Goal: Task Accomplishment & Management: Manage account settings

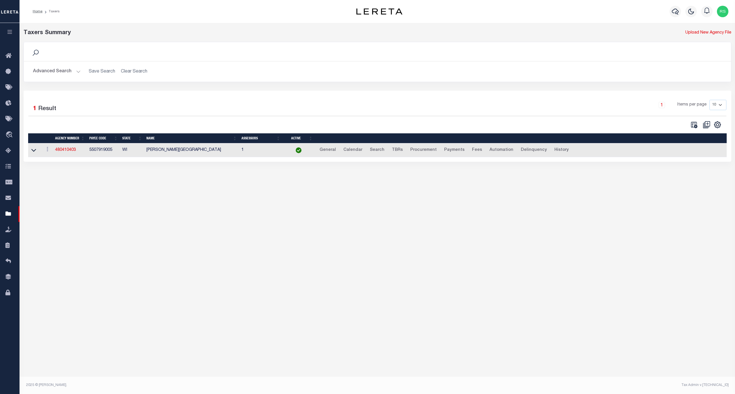
click at [49, 72] on button "Advanced Search" at bounding box center [57, 71] width 48 height 11
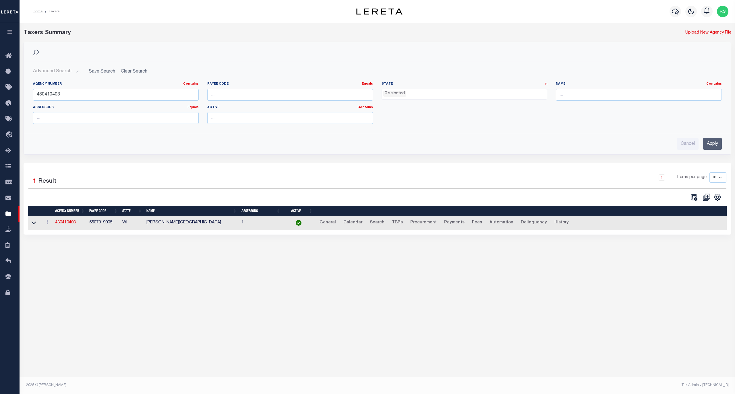
drag, startPoint x: 82, startPoint y: 87, endPoint x: 81, endPoint y: 93, distance: 5.9
click at [82, 88] on div "Agency Number Contains Contains Is 480410403" at bounding box center [116, 91] width 166 height 19
click at [78, 98] on input "480410403" at bounding box center [116, 95] width 166 height 12
paste input "2401"
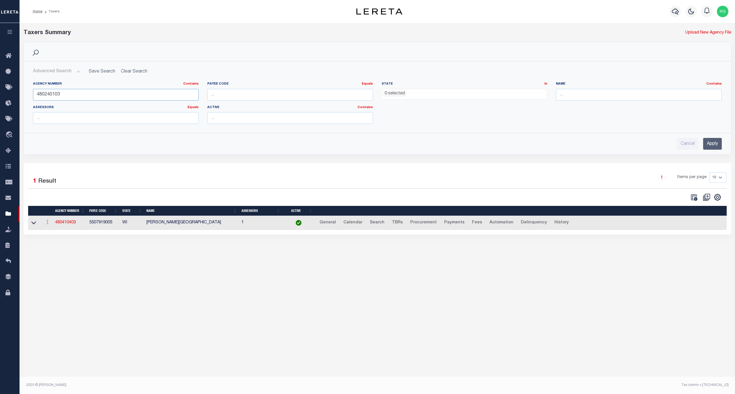
type input "480240103"
click at [715, 145] on input "Apply" at bounding box center [712, 144] width 19 height 12
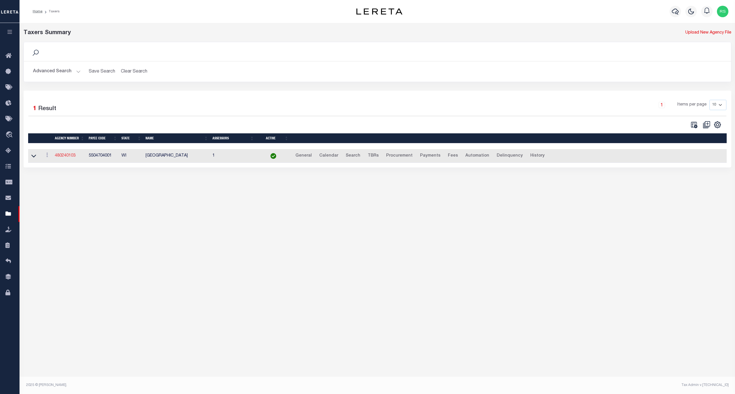
click at [61, 156] on link "480240103" at bounding box center [65, 156] width 21 height 4
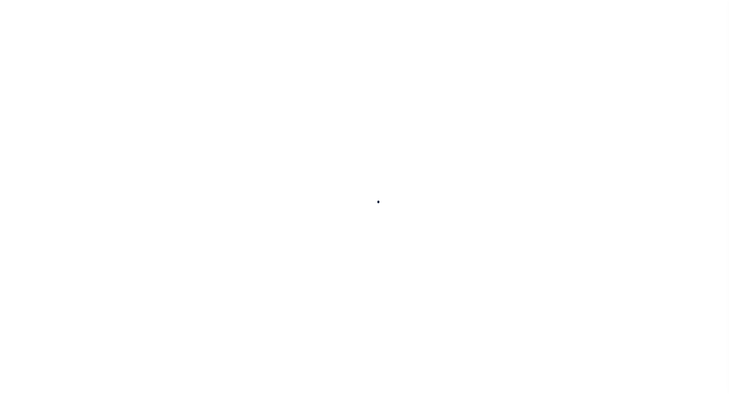
select select
checkbox input "false"
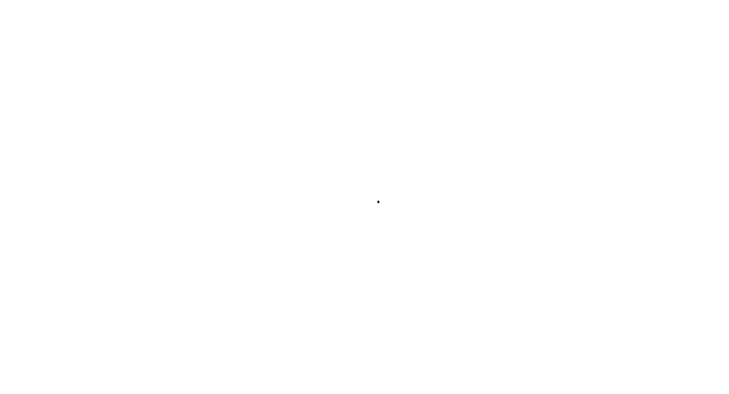
checkbox input "false"
type input "5504704001"
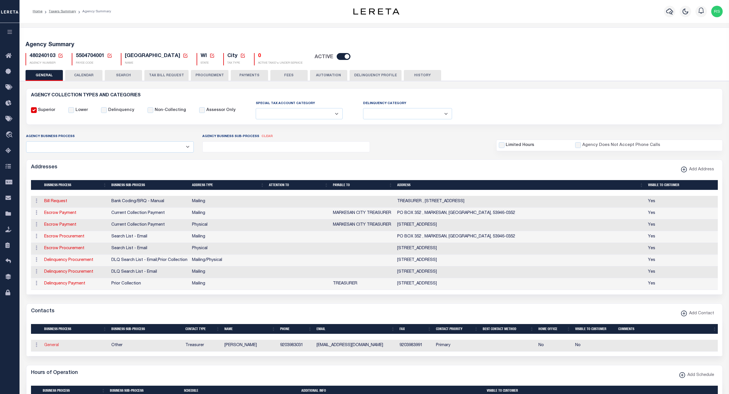
click at [52, 347] on link "General" at bounding box center [51, 345] width 15 height 4
checkbox input "false"
select select
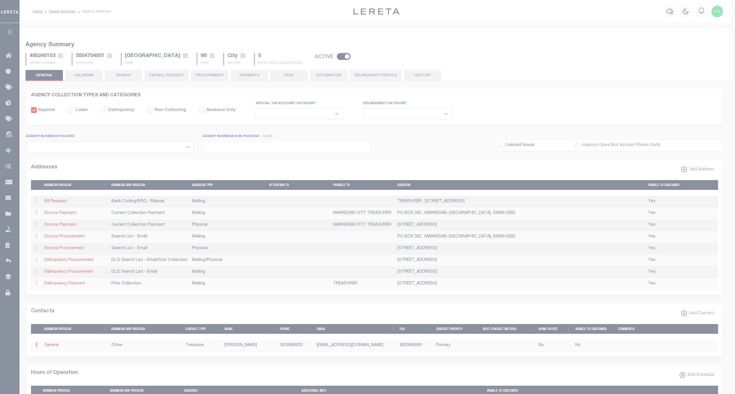
select select "3"
select select "1"
type input "ELIZABETH"
type input "AMEND"
type input "9203983031"
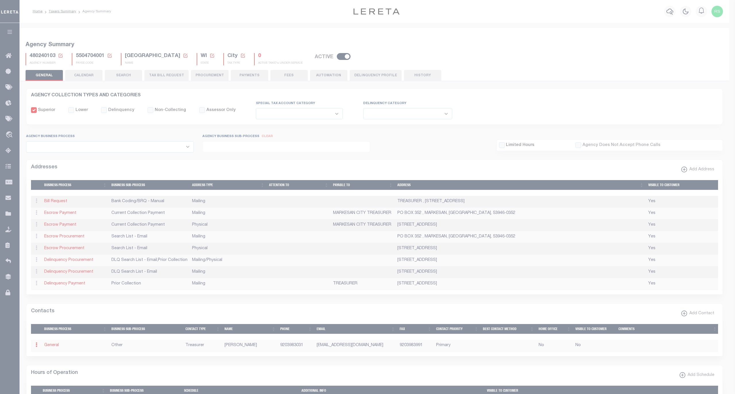
type input "9203983991"
type input "BAMEND@MARKESANWI.GOV"
select select "6"
select select "39"
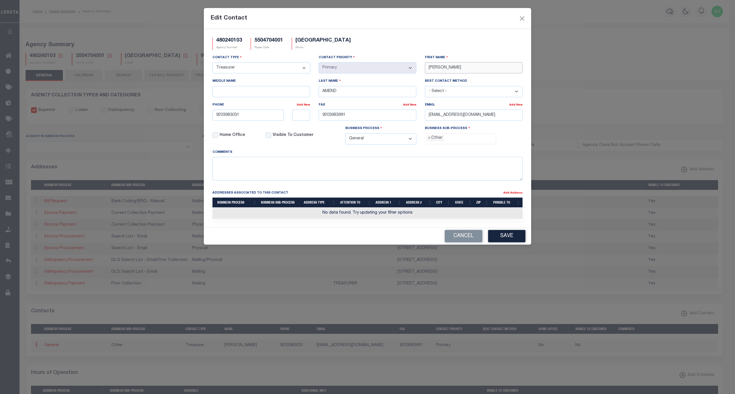
click at [448, 73] on input "ELIZABETH" at bounding box center [474, 67] width 98 height 11
click at [447, 73] on input "ELIZABETH" at bounding box center [474, 67] width 98 height 11
paste input "TAMRA HARRINGTON"
type input "TAMRA HARRINGTON"
click at [354, 94] on input "AMEND" at bounding box center [367, 91] width 98 height 11
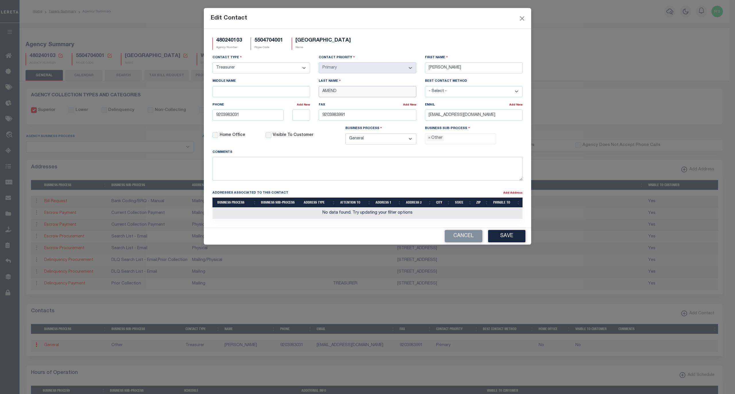
click at [354, 94] on input "AMEND" at bounding box center [367, 91] width 98 height 11
paste input "TAMRA HARRINGTON"
click at [327, 93] on input "TAMRA HARRINGTON" at bounding box center [367, 91] width 98 height 11
type input "HARRINGTON"
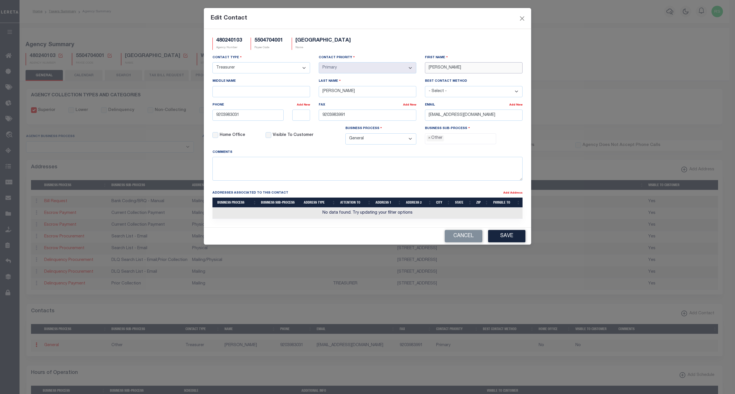
click at [462, 69] on input "TAMRA HARRINGTON" at bounding box center [474, 67] width 98 height 11
type input "TAMRA"
click at [261, 120] on input "9203983031" at bounding box center [247, 115] width 71 height 11
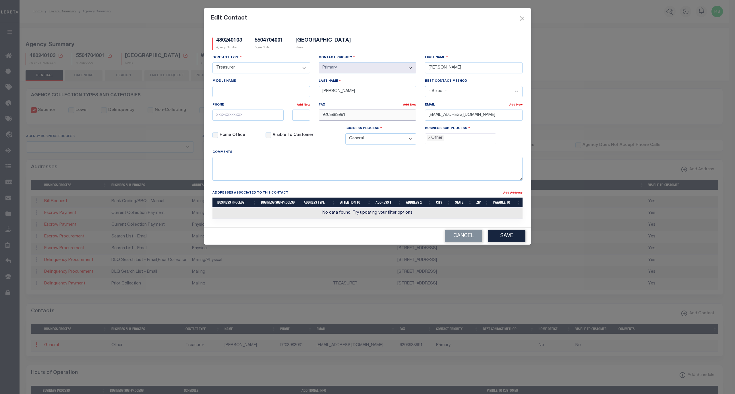
click at [333, 119] on input "9203983991" at bounding box center [367, 115] width 98 height 11
drag, startPoint x: 509, startPoint y: 116, endPoint x: 356, endPoint y: 109, distance: 153.1
click at [356, 109] on div "Contact Type - Select - Assessor Clerk Internal Contacts 1 Internal Contacts 2 …" at bounding box center [367, 102] width 318 height 95
click at [430, 141] on span "×" at bounding box center [429, 138] width 3 height 6
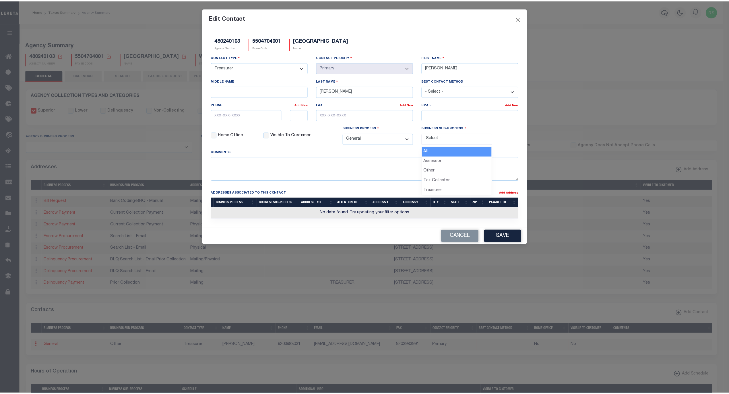
scroll to position [10, 0]
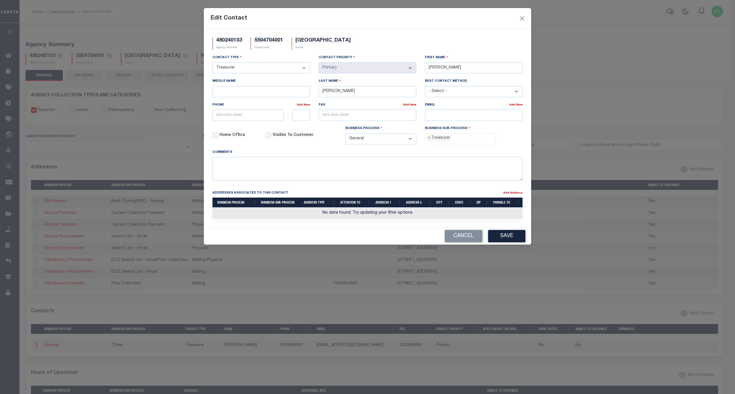
select select "32"
drag, startPoint x: 457, startPoint y: 117, endPoint x: 459, endPoint y: 114, distance: 3.9
click at [458, 117] on input "email" at bounding box center [474, 115] width 98 height 11
paste input "THARRINGTON@MARKESANWI.GOV"
type input "THARRINGTON@MARKESANWI.GOV"
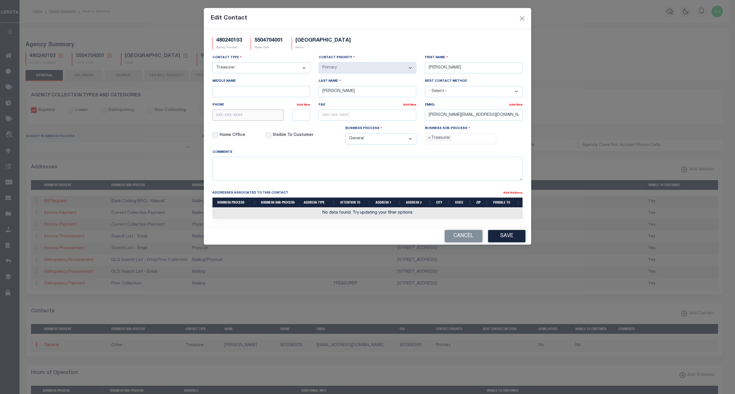
click at [234, 116] on input "text" at bounding box center [247, 115] width 71 height 11
paste input "920-398-3031"
type input "920-398-3031"
click at [359, 118] on input "text" at bounding box center [367, 115] width 98 height 11
paste input "920-398-3991"
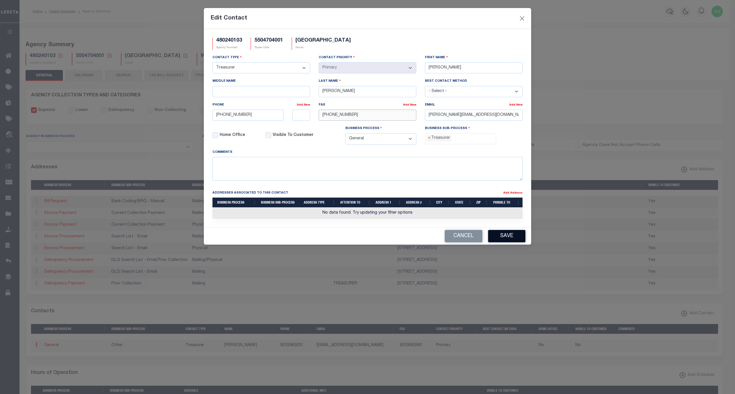
type input "920-398-3991"
click at [508, 240] on button "Save" at bounding box center [506, 236] width 37 height 12
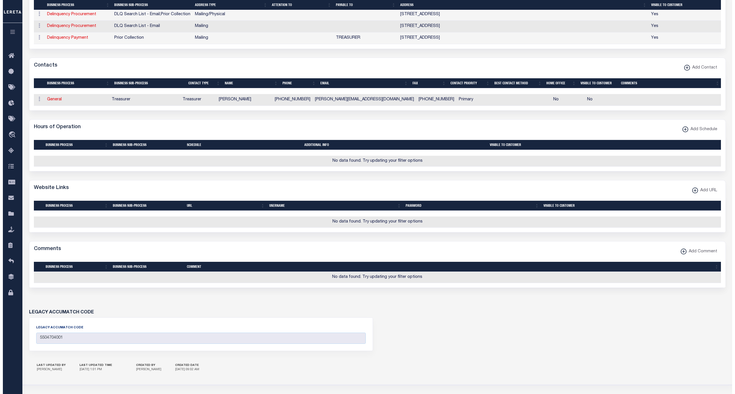
scroll to position [242, 0]
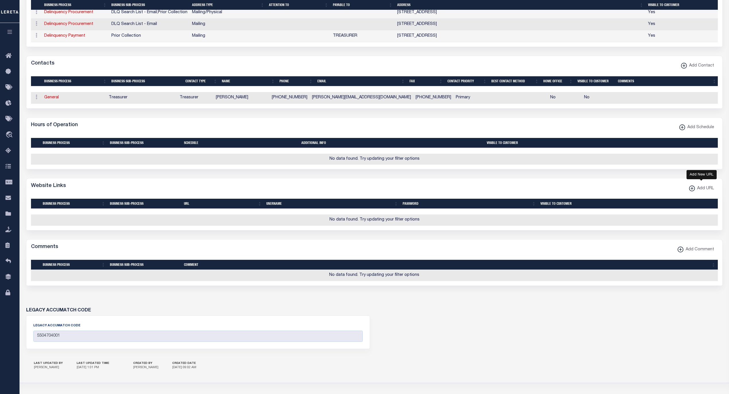
click at [695, 192] on span "Add URL" at bounding box center [704, 189] width 19 height 6
select select
checkbox input "true"
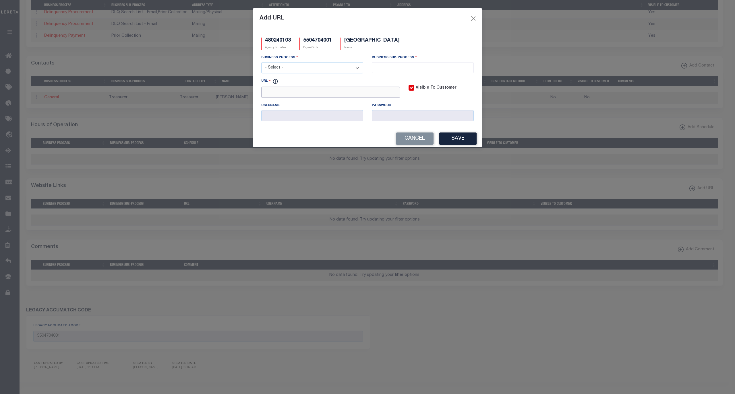
click at [370, 98] on input "URL" at bounding box center [330, 92] width 139 height 11
paste input "https://greenlake.transcendenttech.com/LandRecords/PropertyListing/RealEsta"
click at [394, 95] on input "https://greenlake.transcendenttech.com/LandRecords/PropertyListing/RealEsta" at bounding box center [330, 92] width 139 height 11
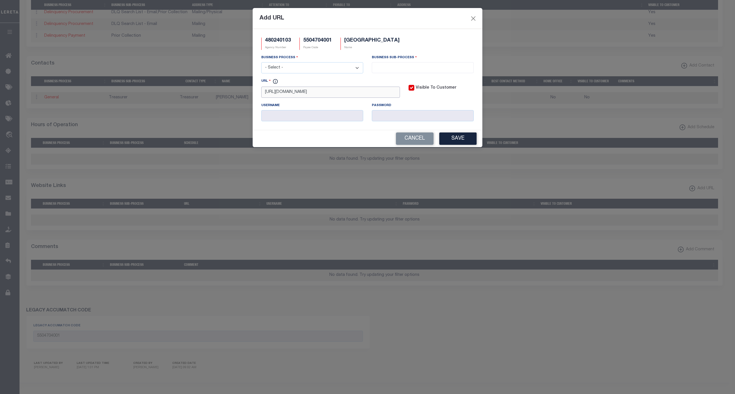
paste input "teTaxParcel"
type input "https://greenlake.transcendenttech.com/LandRecords/PropertyListing/RealEstateTa…"
click at [418, 107] on div "Password" at bounding box center [422, 111] width 110 height 19
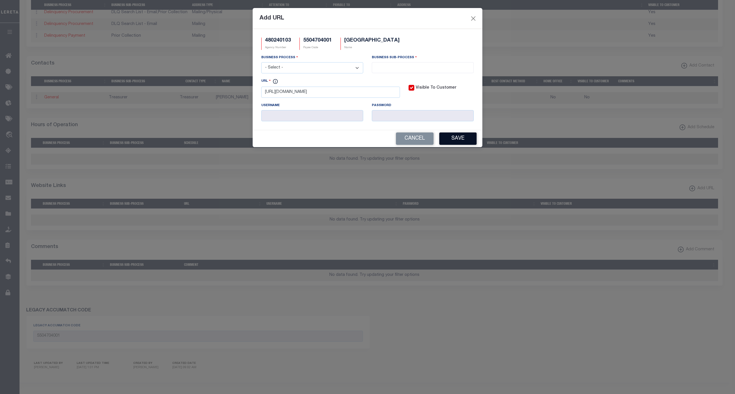
click at [457, 145] on button "Save" at bounding box center [457, 139] width 37 height 12
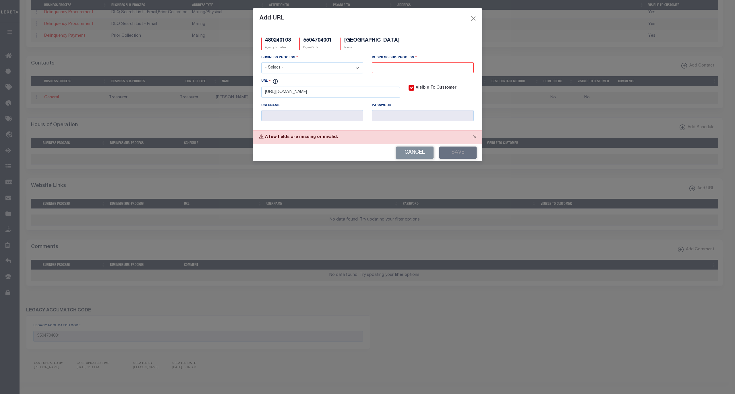
click at [301, 65] on select "- Select - All Automation Bill Request Delinquency Payment Delinquency Procurem…" at bounding box center [312, 67] width 102 height 11
select select "6"
click at [261, 63] on select "- Select - All Automation Bill Request Delinquency Payment Delinquency Procurem…" at bounding box center [312, 67] width 102 height 11
click at [416, 68] on input "search" at bounding box center [422, 67] width 98 height 6
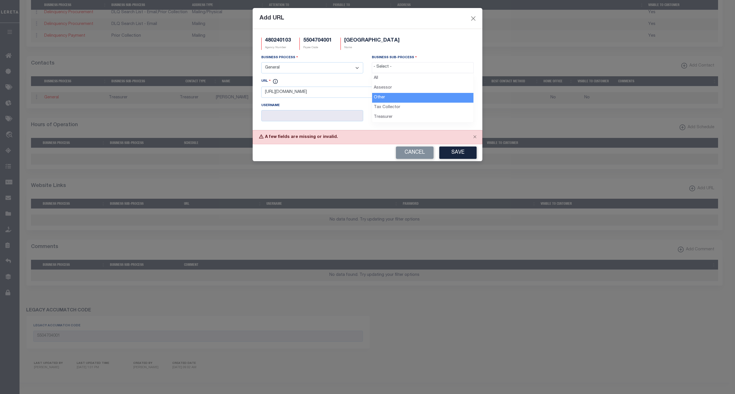
select select "39"
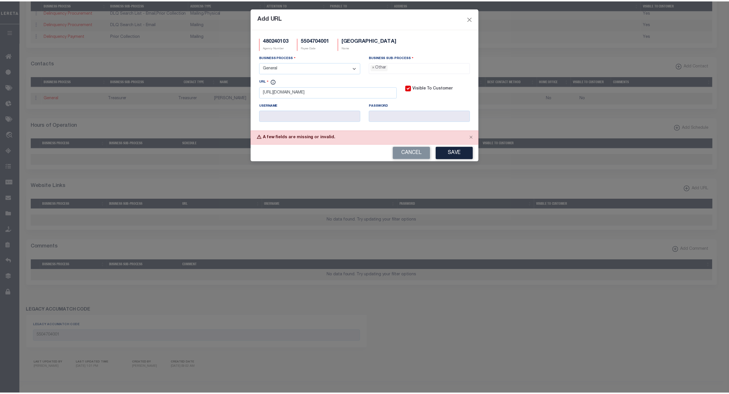
scroll to position [10, 0]
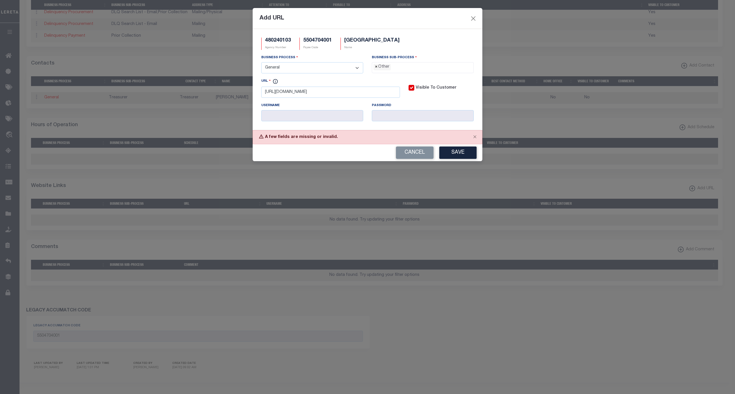
click at [376, 68] on span "×" at bounding box center [376, 67] width 3 height 6
drag, startPoint x: 397, startPoint y: 104, endPoint x: 429, endPoint y: 137, distance: 45.0
select select "31"
click at [462, 154] on button "Save" at bounding box center [457, 153] width 37 height 12
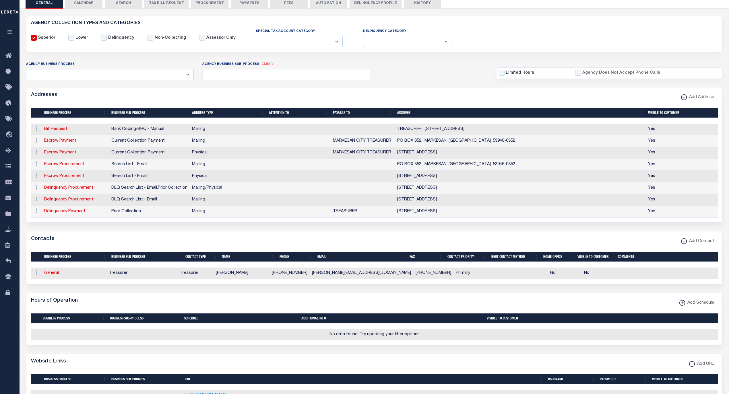
scroll to position [0, 0]
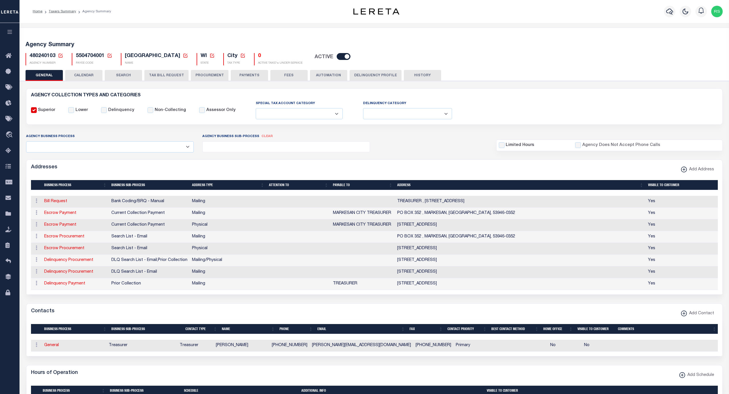
click at [239, 75] on button "PAYMENTS" at bounding box center [249, 75] width 37 height 11
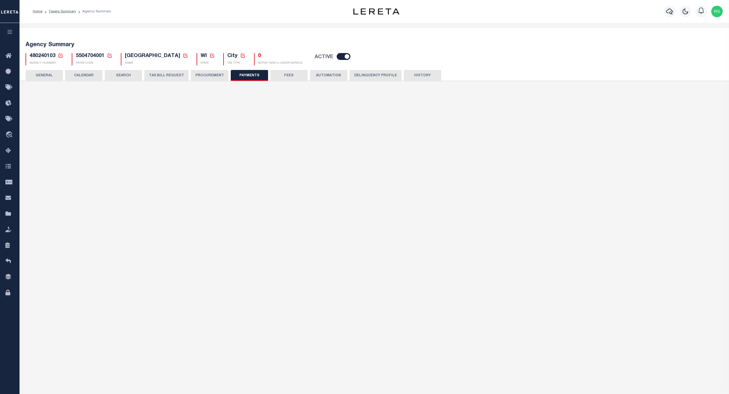
click at [279, 77] on button "FEES" at bounding box center [288, 75] width 37 height 11
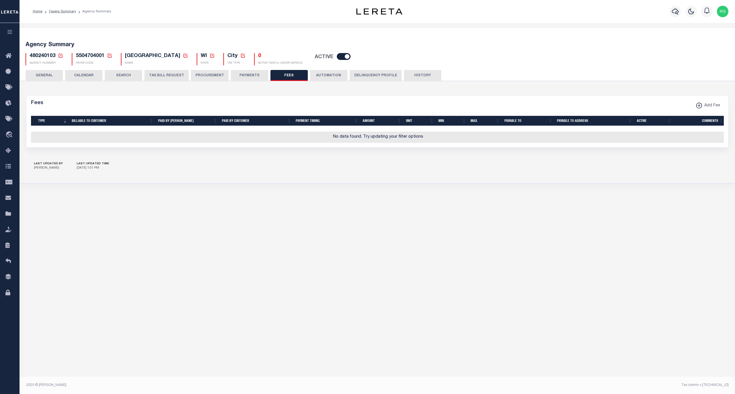
click at [48, 74] on button "GENERAL" at bounding box center [44, 75] width 37 height 11
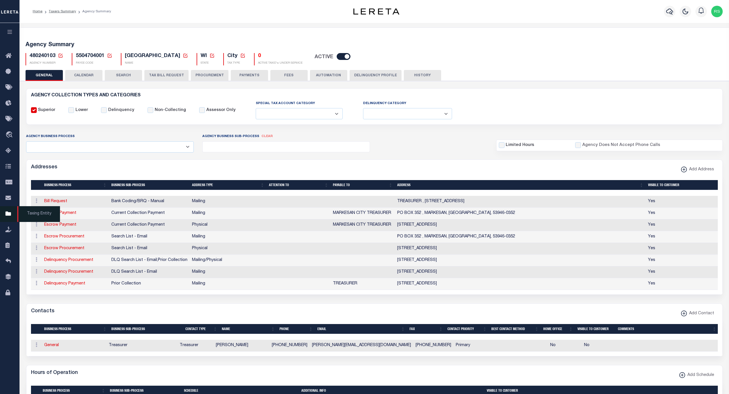
click at [29, 215] on span "Taxing Entity" at bounding box center [38, 214] width 43 height 16
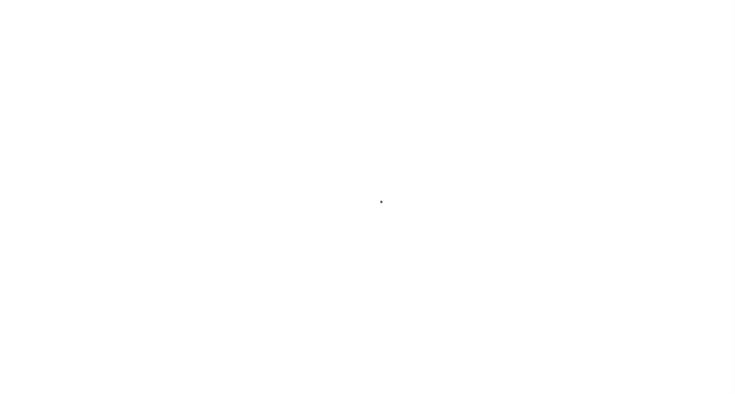
select select
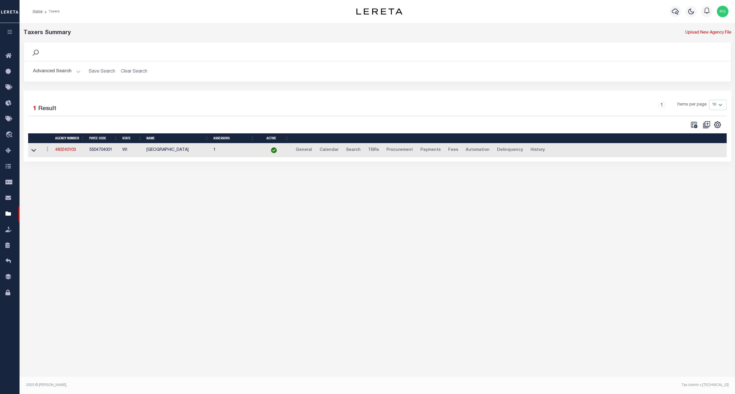
click at [54, 73] on button "Advanced Search" at bounding box center [57, 71] width 48 height 11
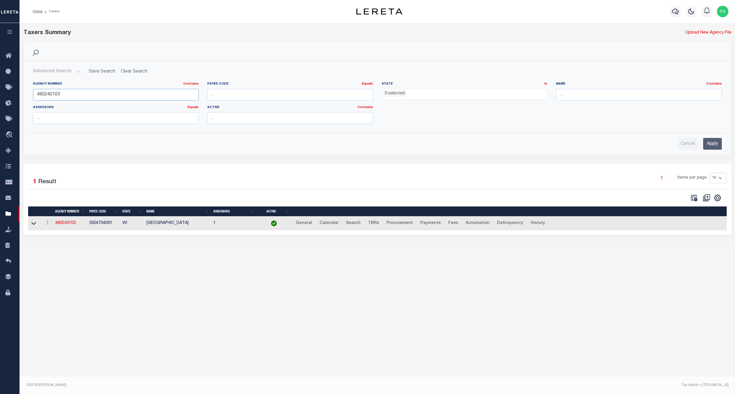
click at [63, 94] on input "480240103" at bounding box center [116, 95] width 166 height 12
paste input "430216"
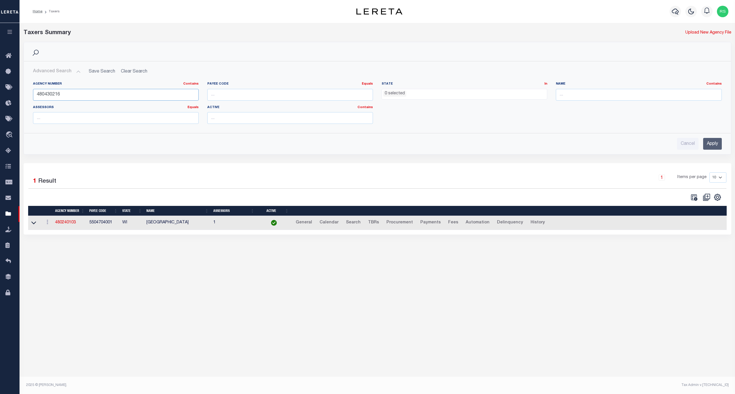
type input "480430216"
click at [708, 145] on input "Apply" at bounding box center [712, 144] width 19 height 12
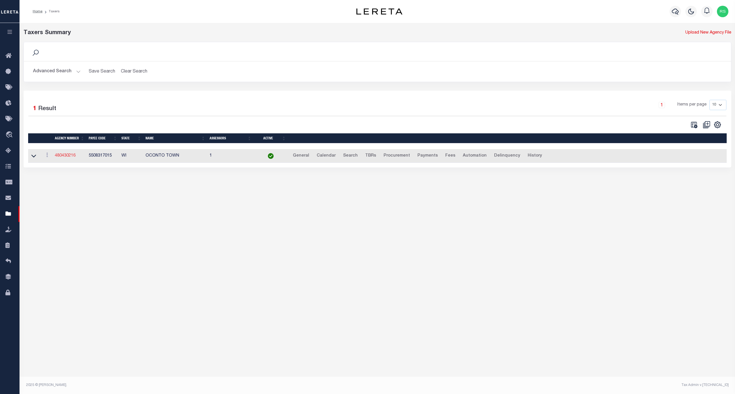
click at [59, 158] on link "480430216" at bounding box center [65, 156] width 21 height 4
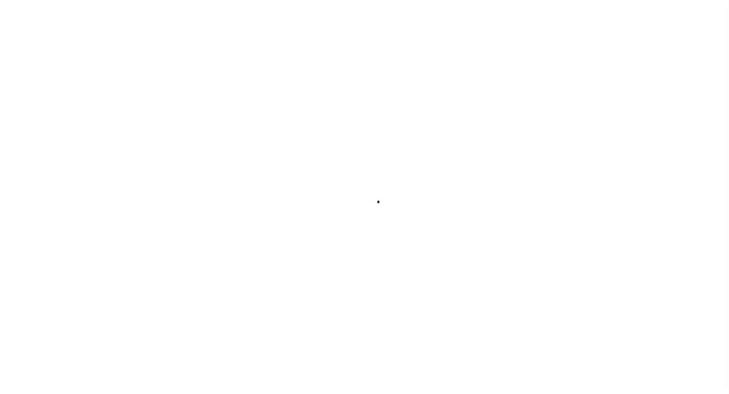
select select
checkbox input "false"
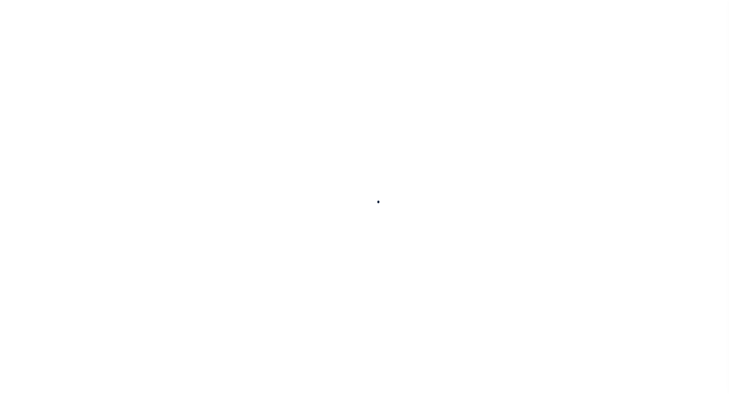
checkbox input "false"
type input "5508317015"
type input "10"
checkbox input "false"
type input "N"
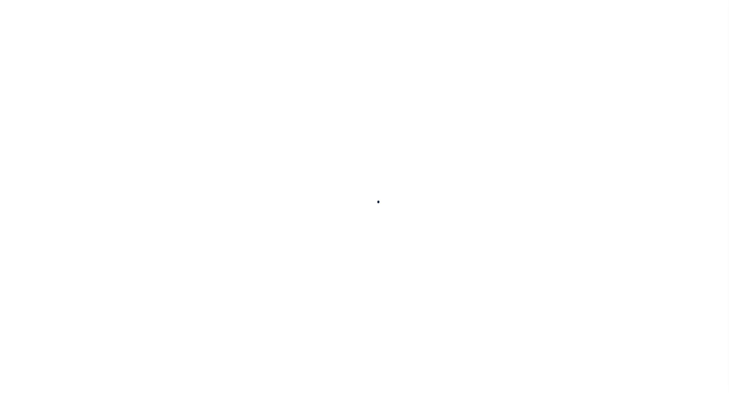
select select "false"
type input "N - Escrow reporting should not include - “Delinquent Prior Year(s) Exist”, “De…"
radio input "true"
checkbox input "false"
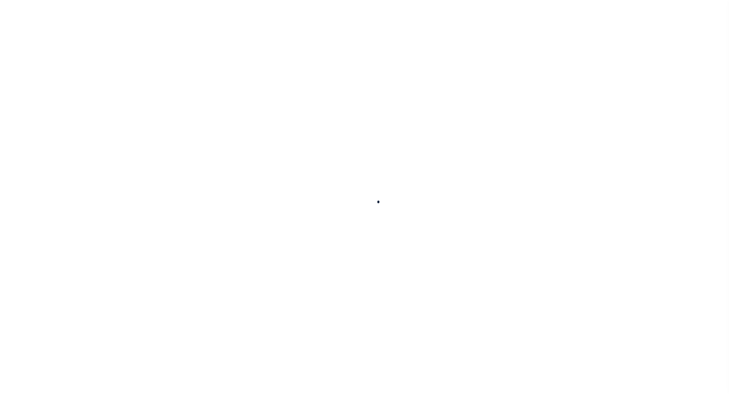
checkbox input "false"
radio input "true"
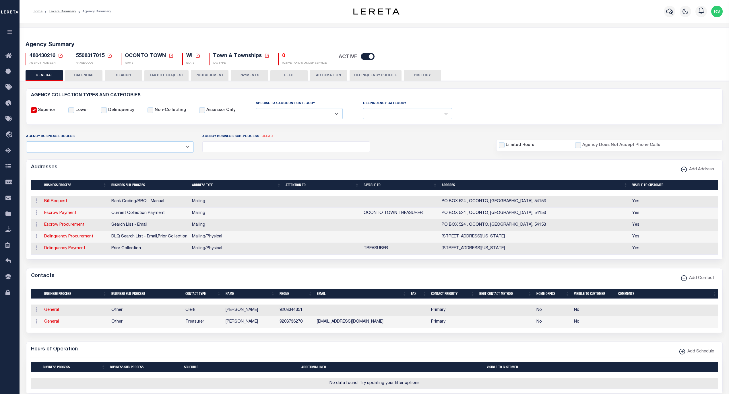
click at [246, 76] on button "PAYMENTS" at bounding box center [249, 75] width 37 height 11
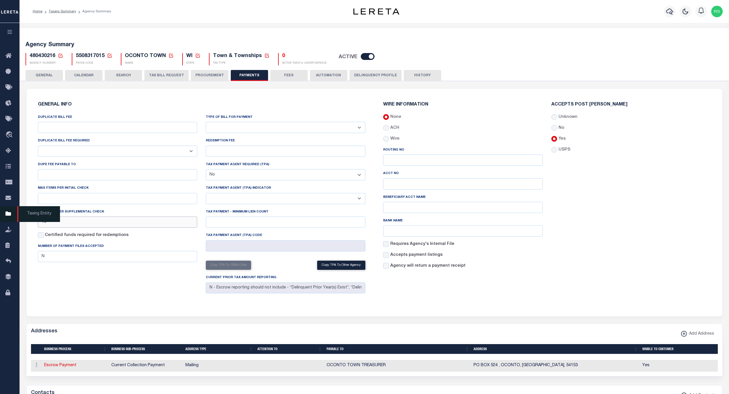
drag, startPoint x: 122, startPoint y: 228, endPoint x: 0, endPoint y: 217, distance: 122.7
click at [0, 217] on div "Home Taxers Summary Agency Summary" at bounding box center [364, 346] width 729 height 693
click at [144, 283] on div "DUPLICATE BILL FEE DUPLICATE BILL FEE REQUIRED Yes No DUPE FEE PAYABLE TO Max i…" at bounding box center [118, 205] width 168 height 182
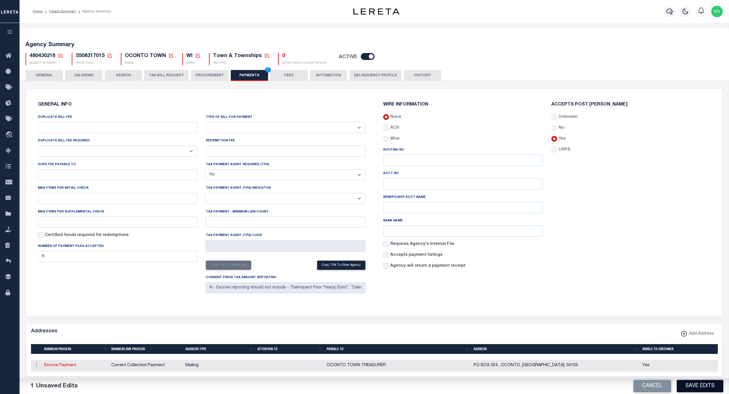
click at [693, 386] on button "Save Edits" at bounding box center [700, 386] width 46 height 12
click at [48, 76] on button "GENERAL" at bounding box center [44, 75] width 37 height 11
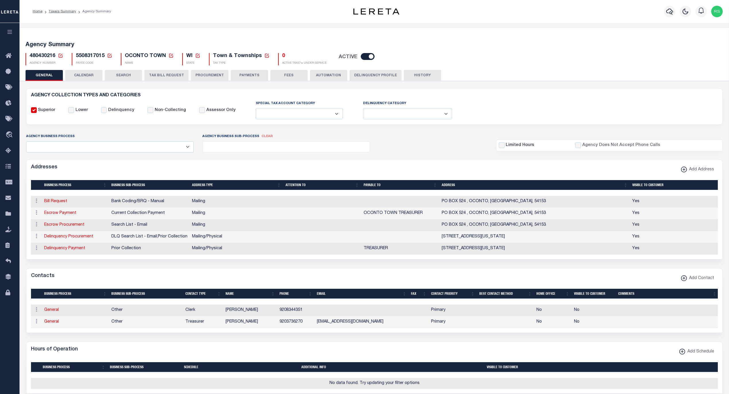
scroll to position [267, 0]
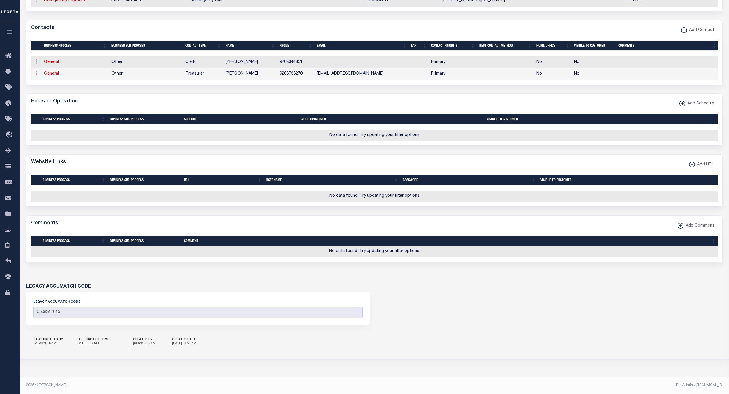
click at [699, 162] on span "Add URL" at bounding box center [704, 165] width 19 height 6
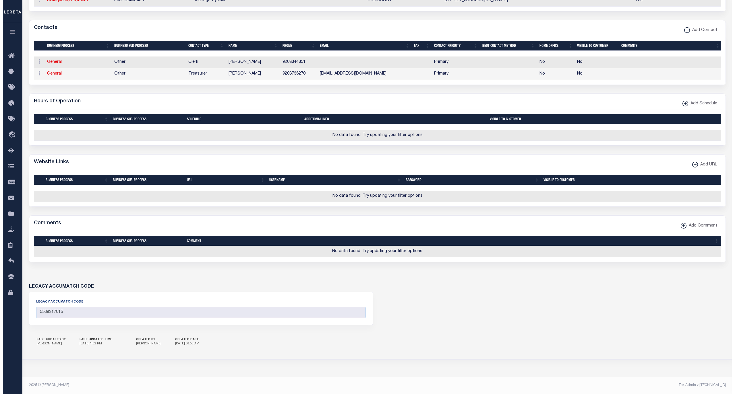
scroll to position [253, 0]
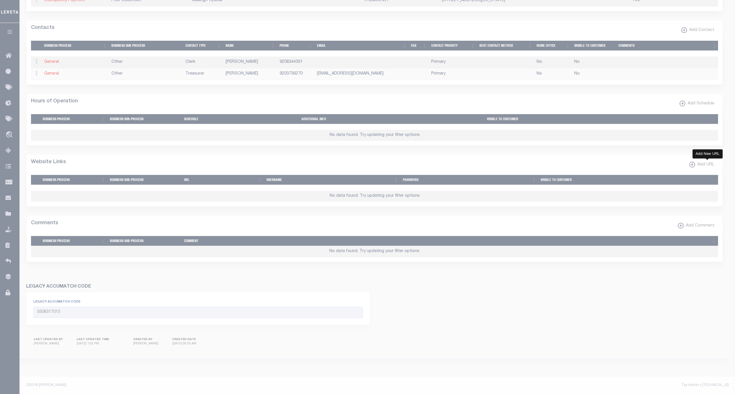
select select
checkbox input "true"
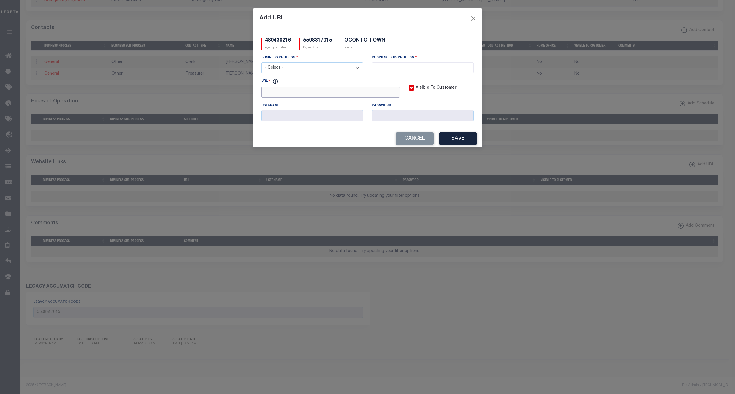
click at [333, 98] on input "URL" at bounding box center [330, 92] width 139 height 11
paste input "https://ocgen.co.oconto.wi.us/gcswebportal/Search.aspx"
type input "https://ocgen.co.oconto.wi.us/gcswebportal/Search.aspx"
click at [337, 68] on select "- Select - All Automation Bill Request Delinquency Payment Delinquency Procurem…" at bounding box center [312, 67] width 102 height 11
select select "6"
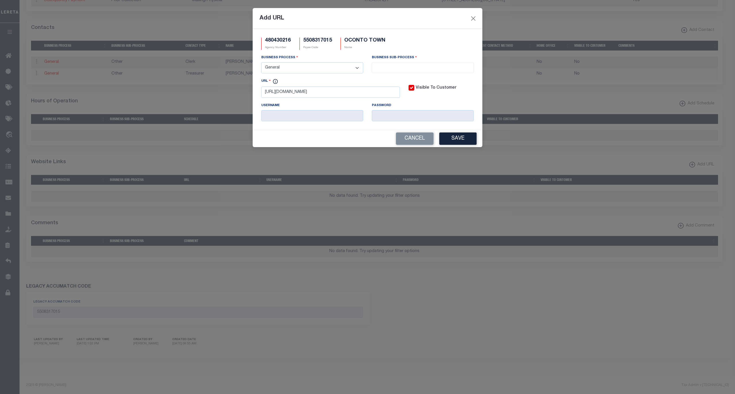
click at [261, 63] on select "- Select - All Automation Bill Request Delinquency Payment Delinquency Procurem…" at bounding box center [312, 67] width 102 height 11
click at [425, 68] on input "search" at bounding box center [422, 67] width 98 height 6
select select "39"
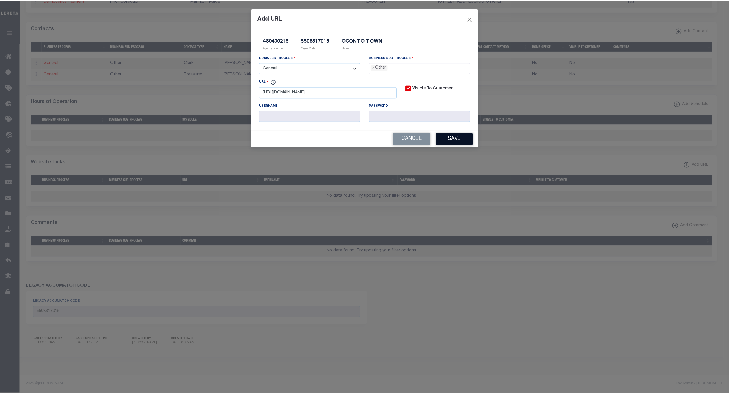
scroll to position [10, 0]
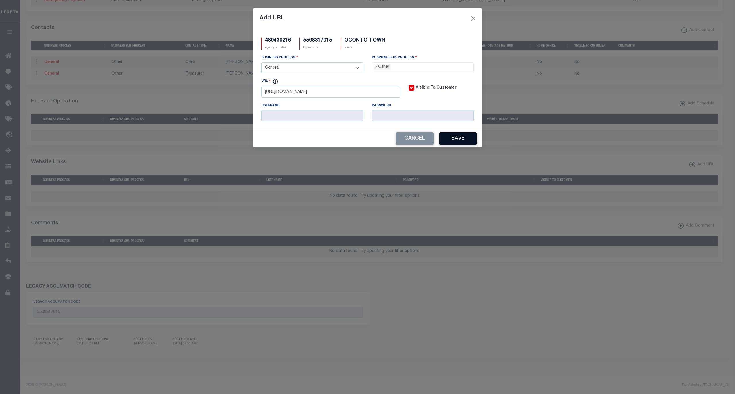
click at [446, 137] on button "Save" at bounding box center [457, 139] width 37 height 12
